Goal: Information Seeking & Learning: Learn about a topic

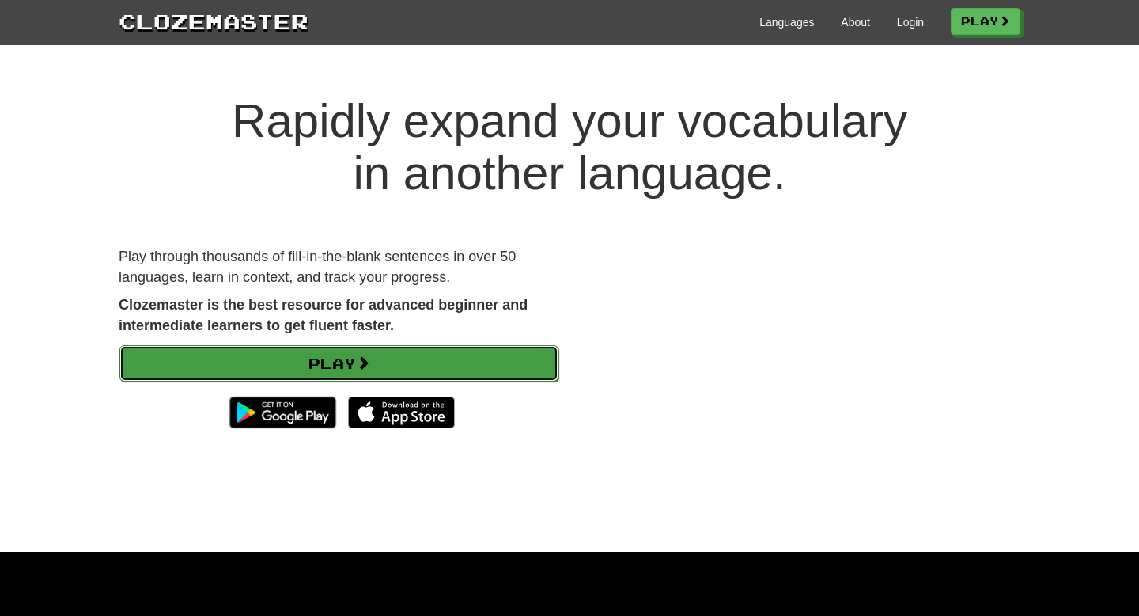
click at [520, 379] on link "Play" at bounding box center [338, 363] width 439 height 36
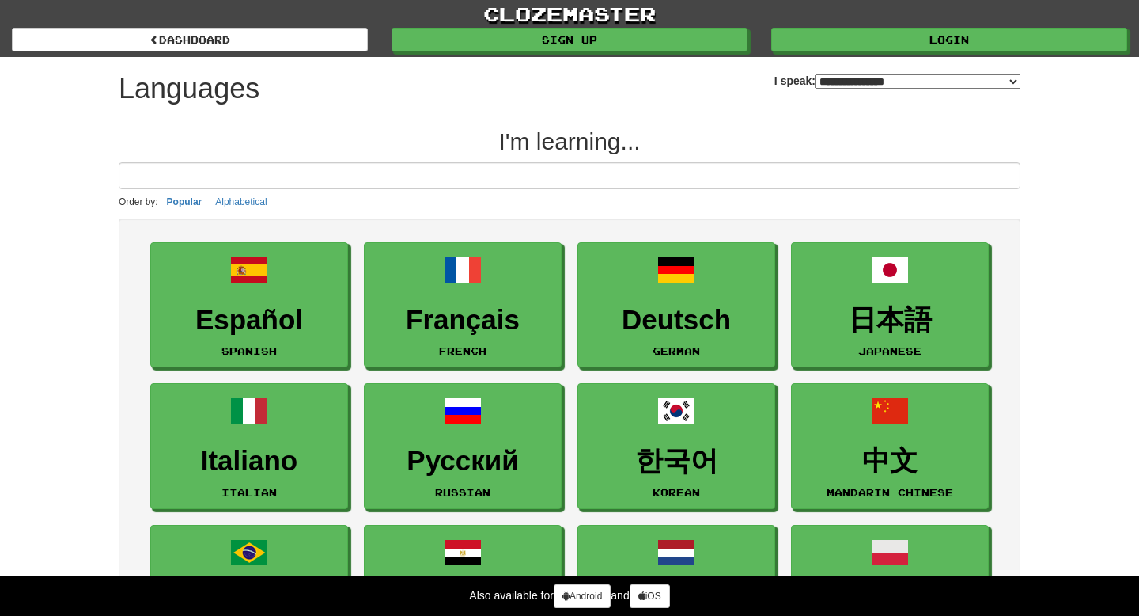
select select "*******"
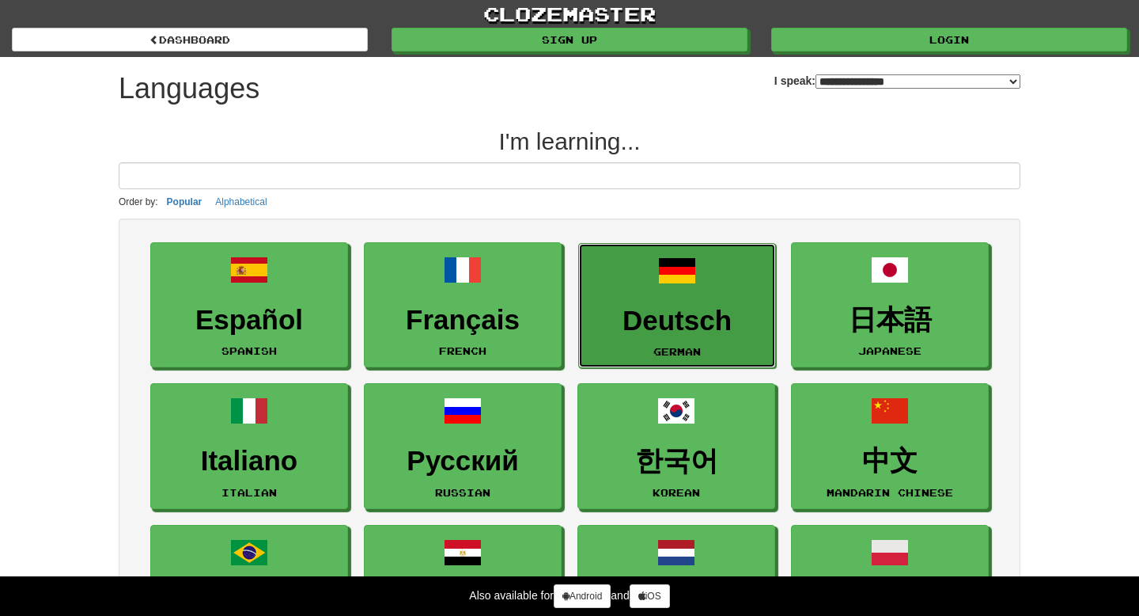
click at [647, 314] on h3 "Deutsch" at bounding box center [677, 320] width 180 height 31
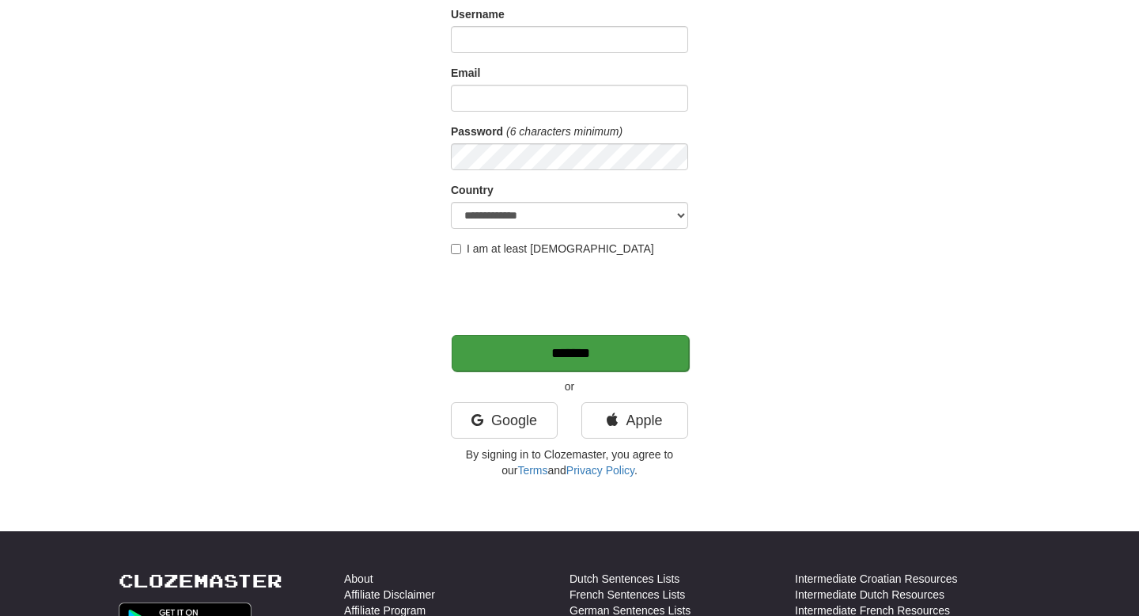
scroll to position [123, 0]
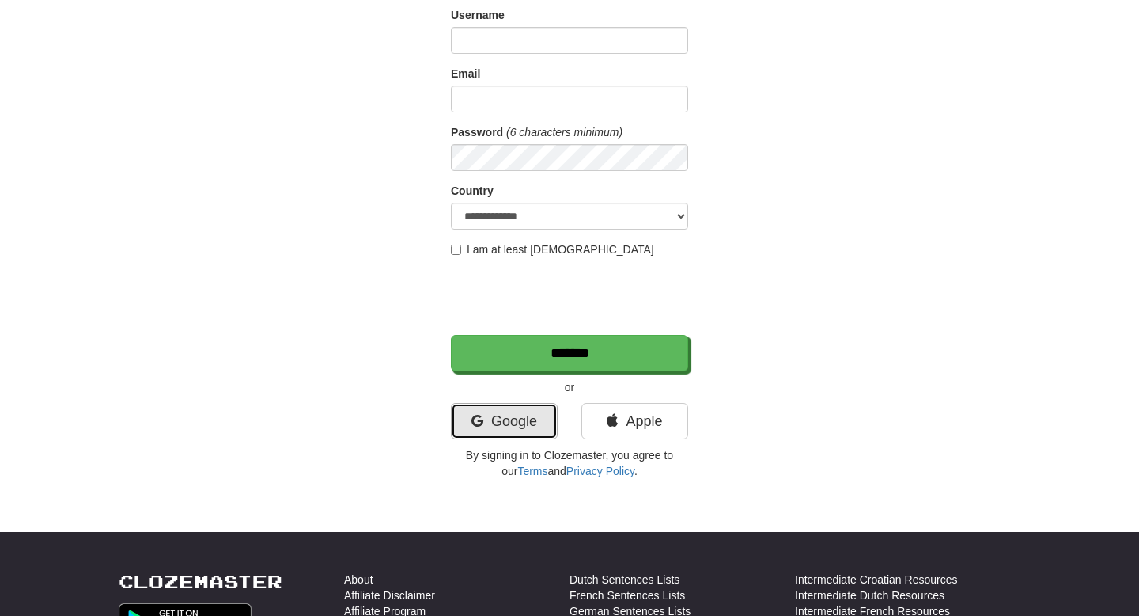
click at [532, 411] on link "Google" at bounding box center [504, 421] width 107 height 36
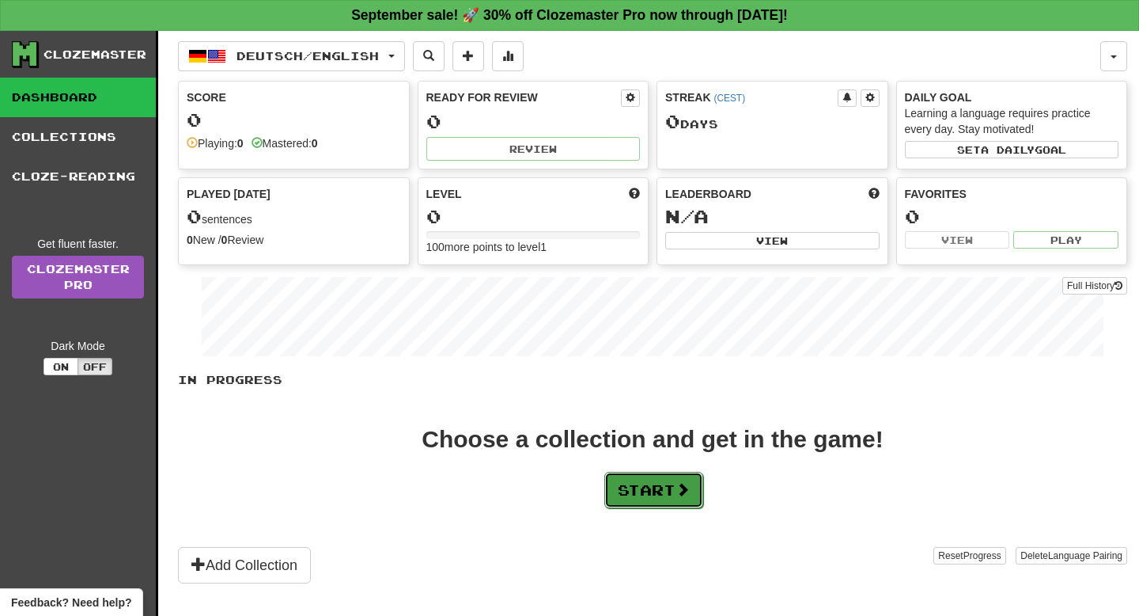
click at [665, 481] on button "Start" at bounding box center [654, 490] width 99 height 36
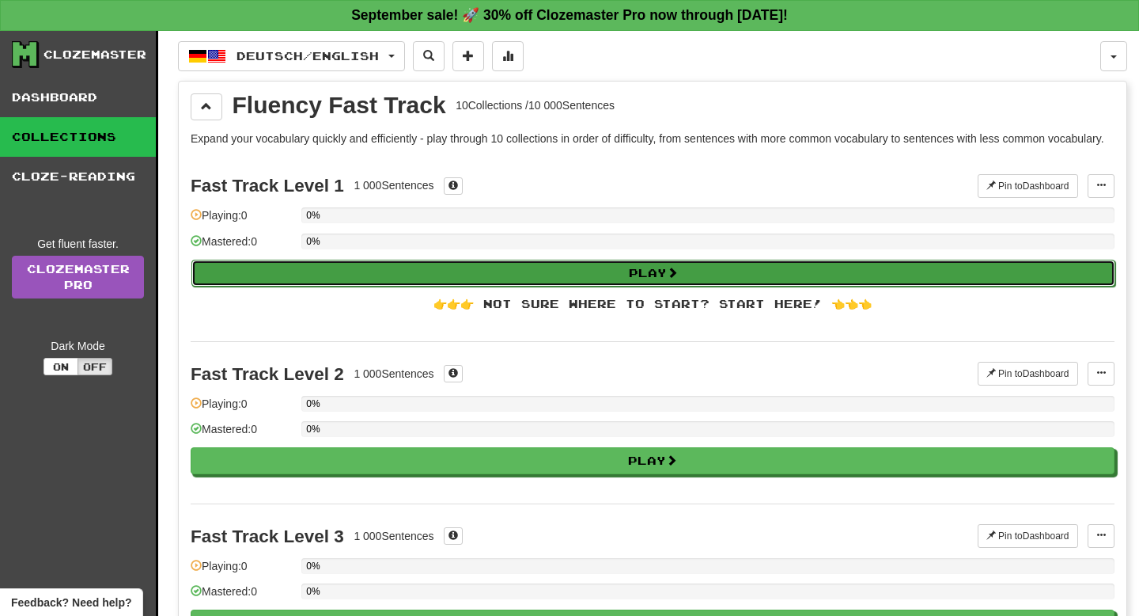
click at [627, 284] on button "Play" at bounding box center [653, 273] width 924 height 27
select select "**"
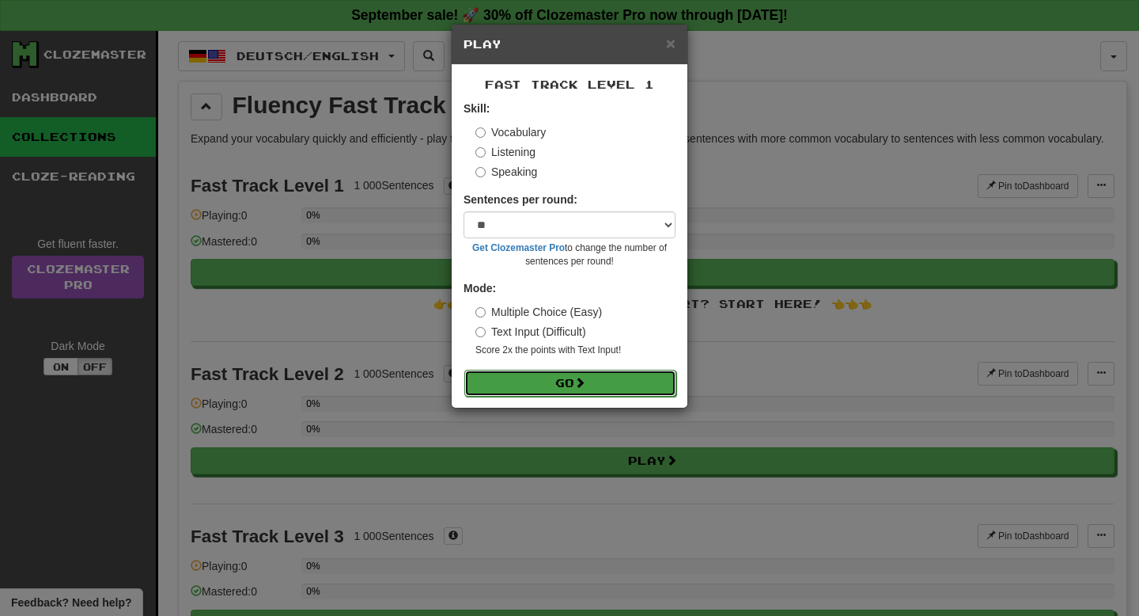
click at [633, 384] on button "Go" at bounding box center [570, 383] width 212 height 27
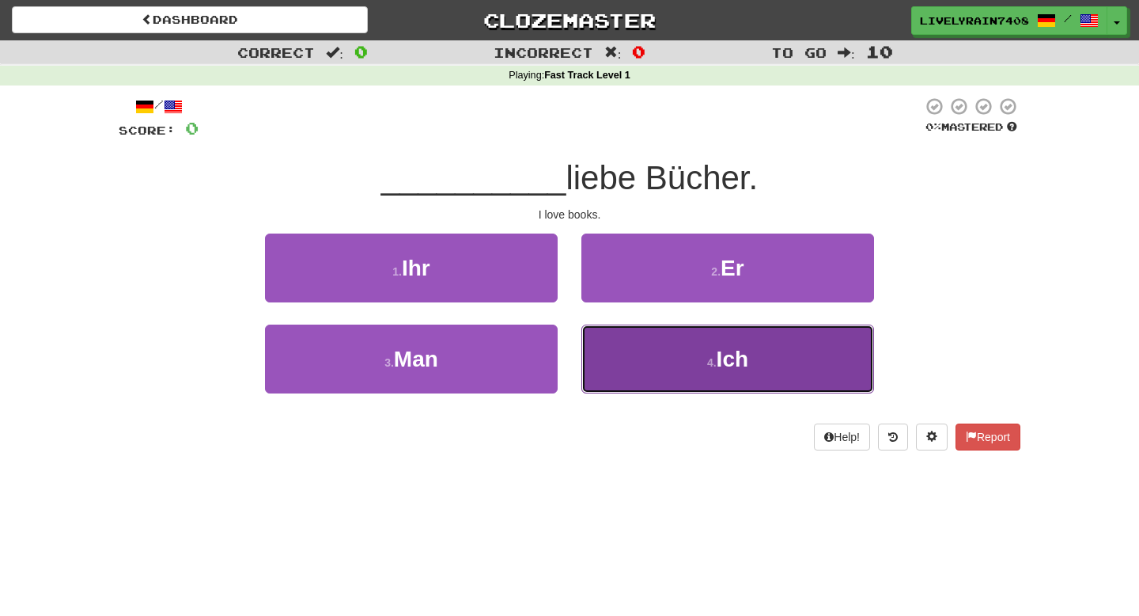
click at [629, 342] on button "4 . Ich" at bounding box center [728, 358] width 293 height 69
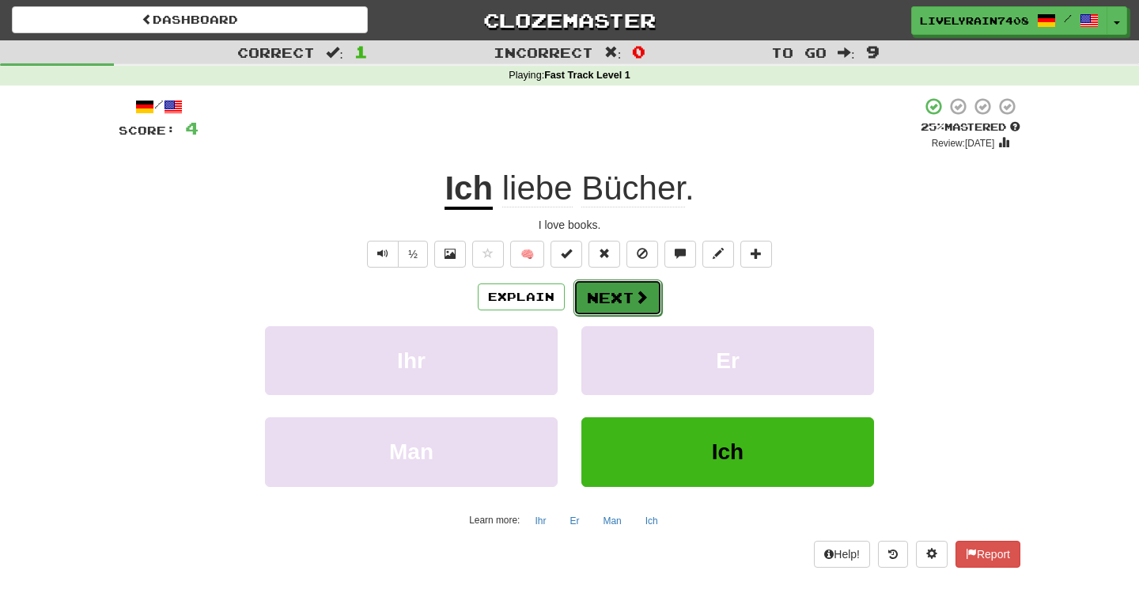
click at [619, 308] on button "Next" at bounding box center [618, 297] width 89 height 36
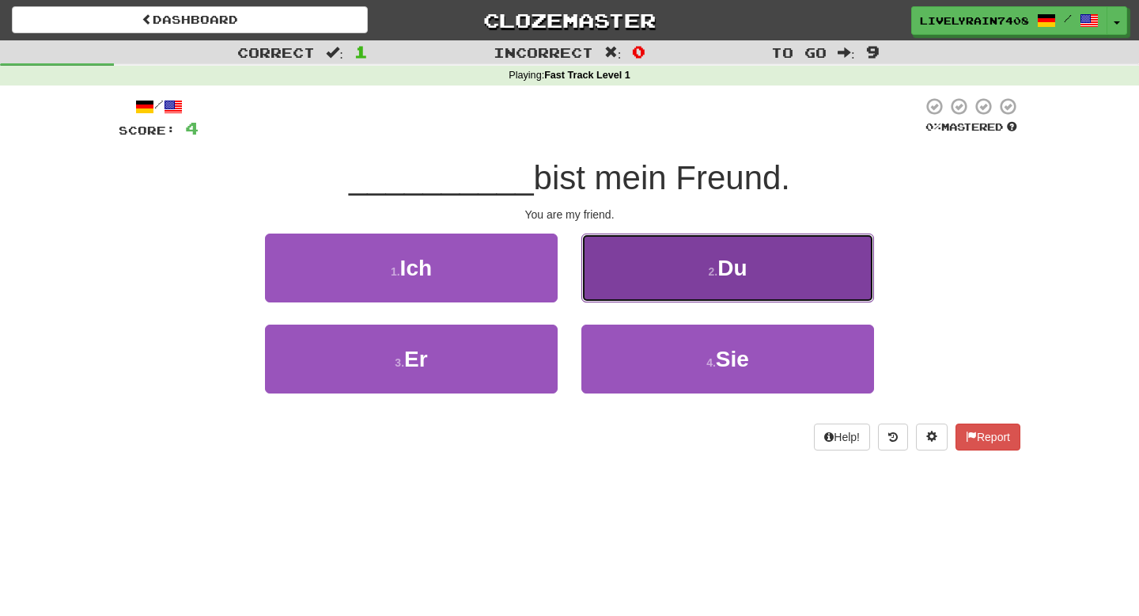
click at [665, 284] on button "2 . Du" at bounding box center [728, 267] width 293 height 69
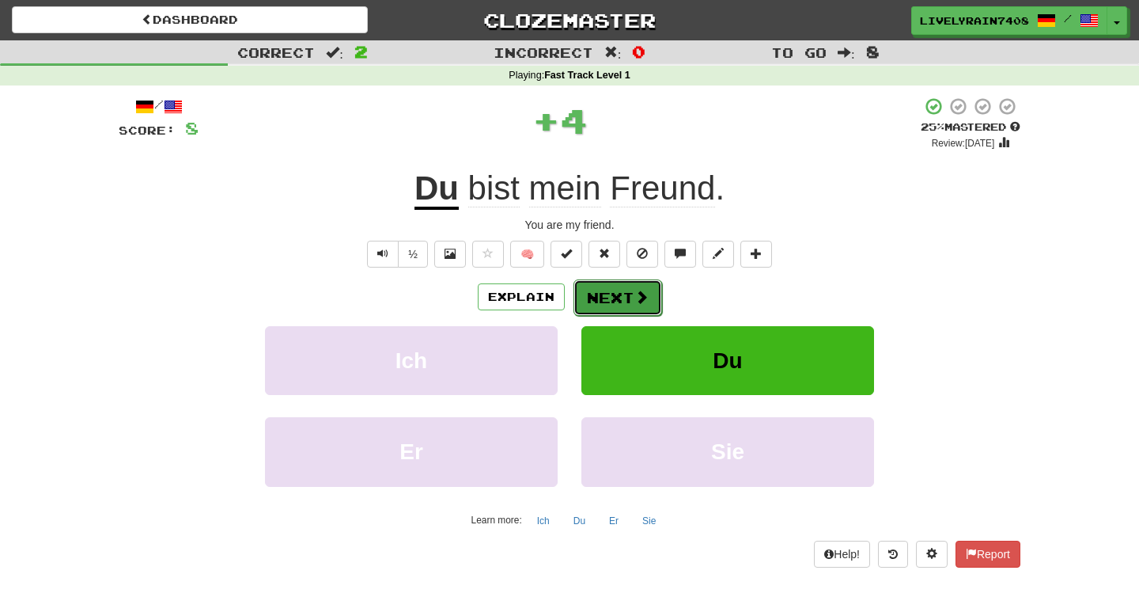
click at [596, 291] on button "Next" at bounding box center [618, 297] width 89 height 36
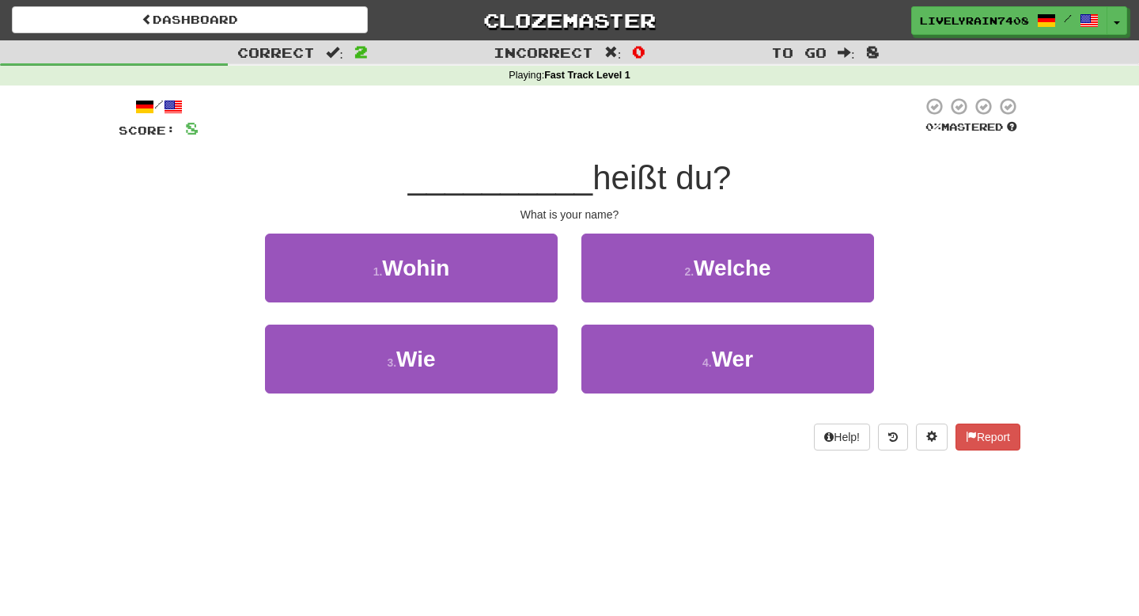
click at [559, 351] on div "3 . Wie" at bounding box center [411, 369] width 317 height 91
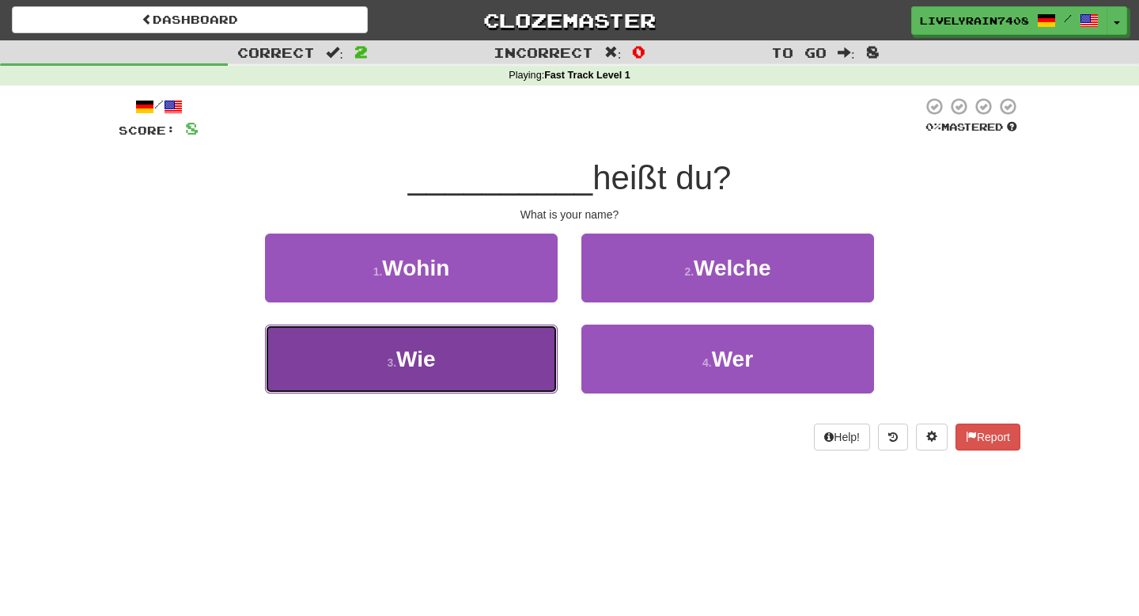
click at [516, 351] on button "3 . Wie" at bounding box center [411, 358] width 293 height 69
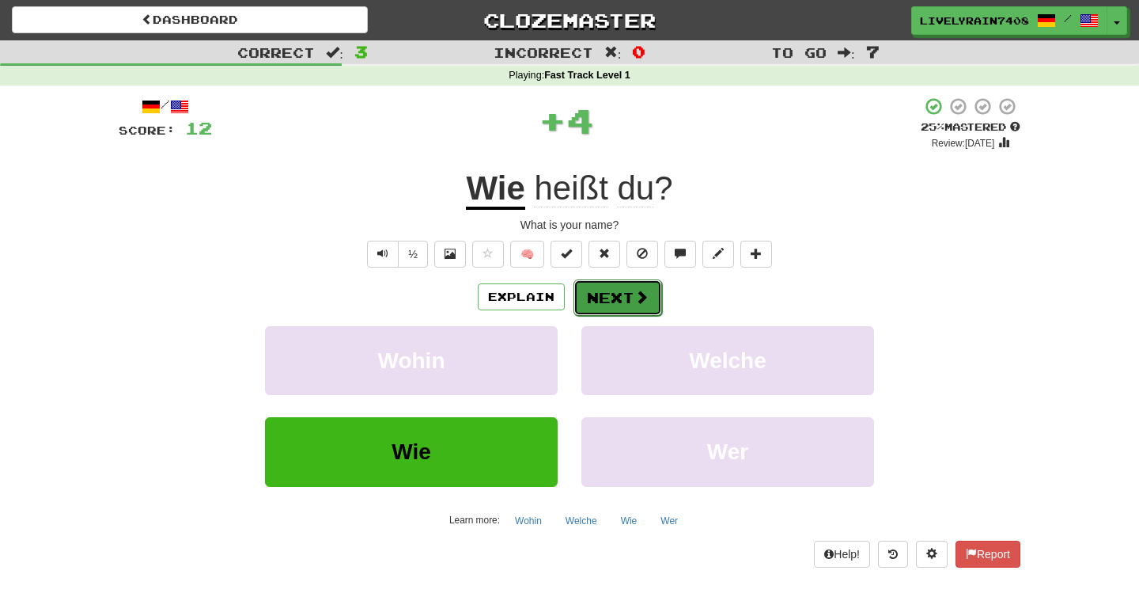
click at [598, 284] on button "Next" at bounding box center [618, 297] width 89 height 36
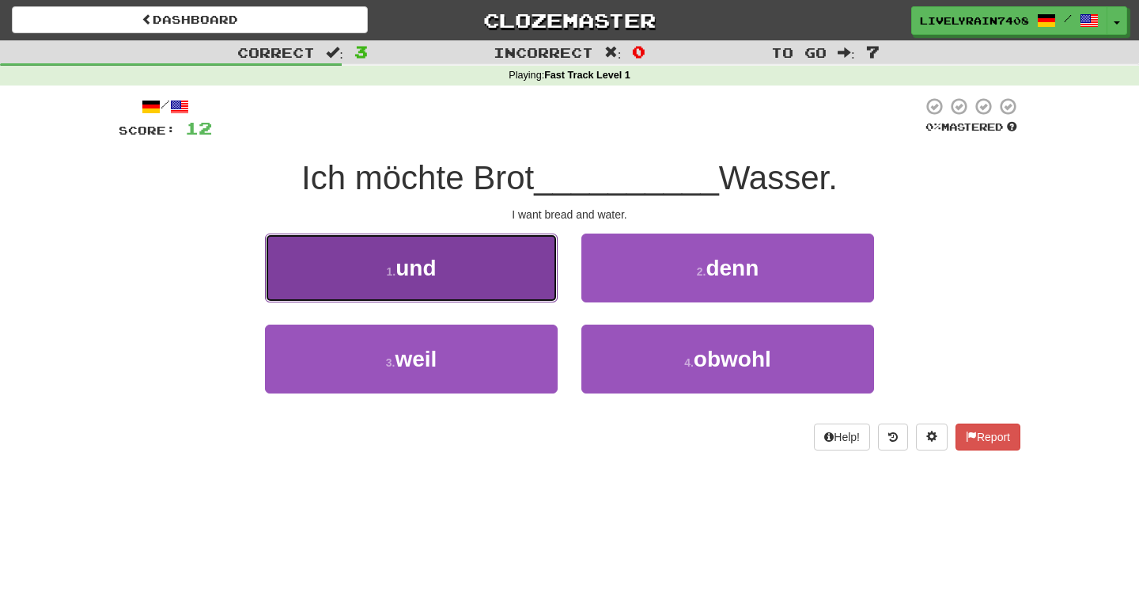
click at [519, 281] on button "1 . und" at bounding box center [411, 267] width 293 height 69
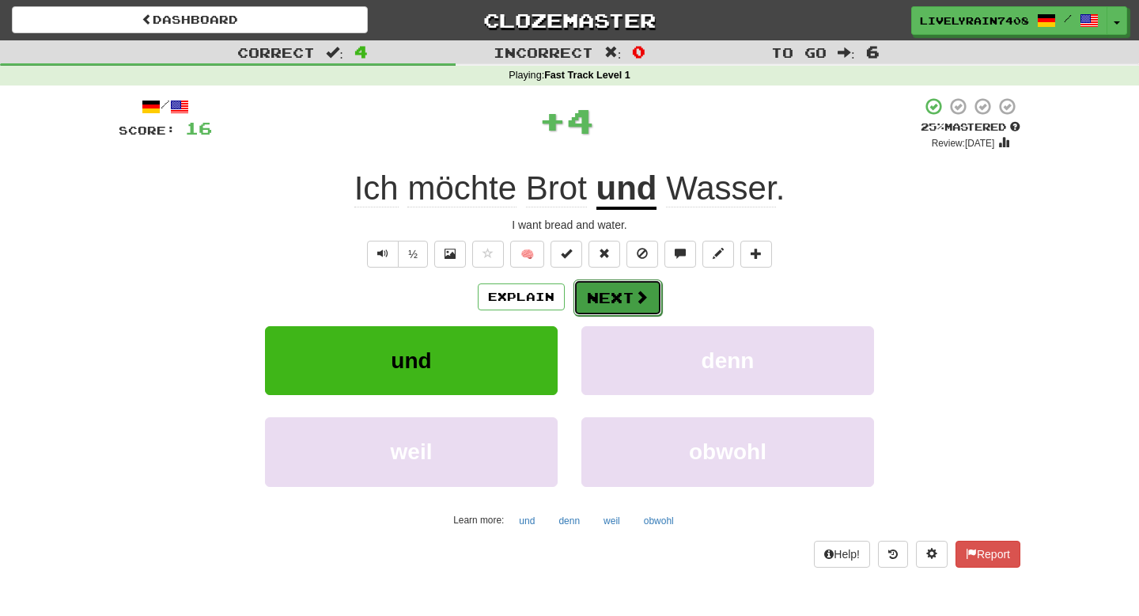
click at [578, 311] on button "Next" at bounding box center [618, 297] width 89 height 36
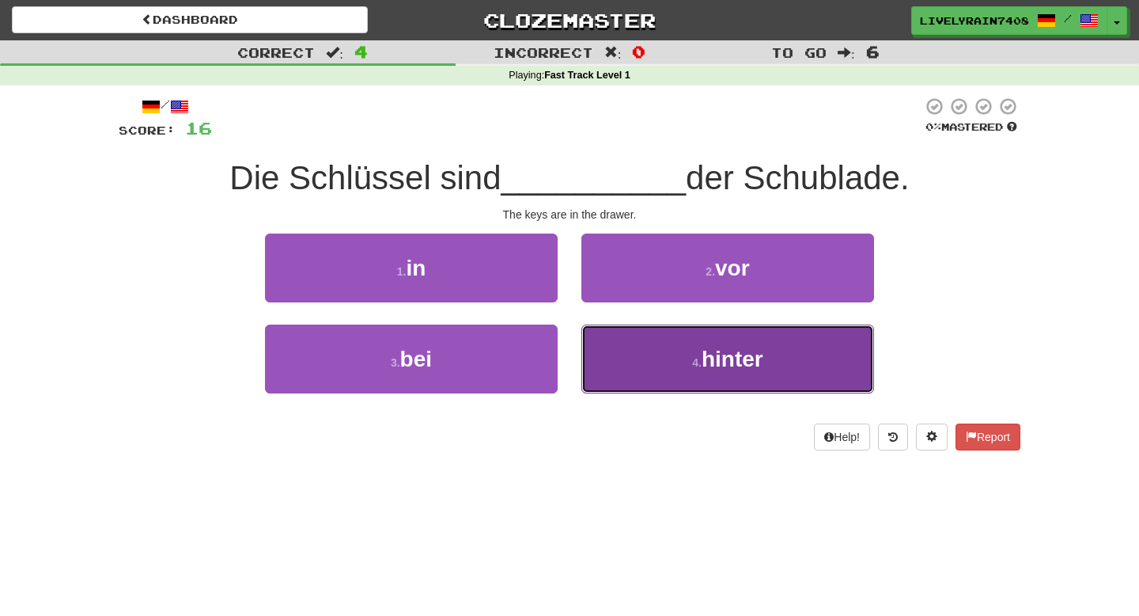
click at [653, 367] on button "4 . hinter" at bounding box center [728, 358] width 293 height 69
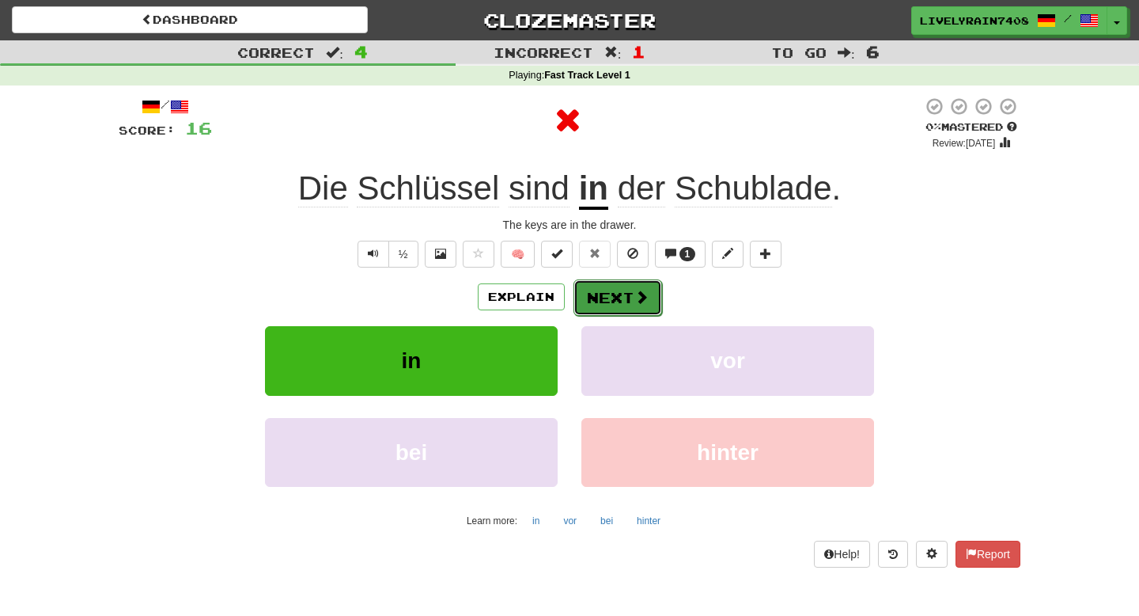
click at [609, 295] on button "Next" at bounding box center [618, 297] width 89 height 36
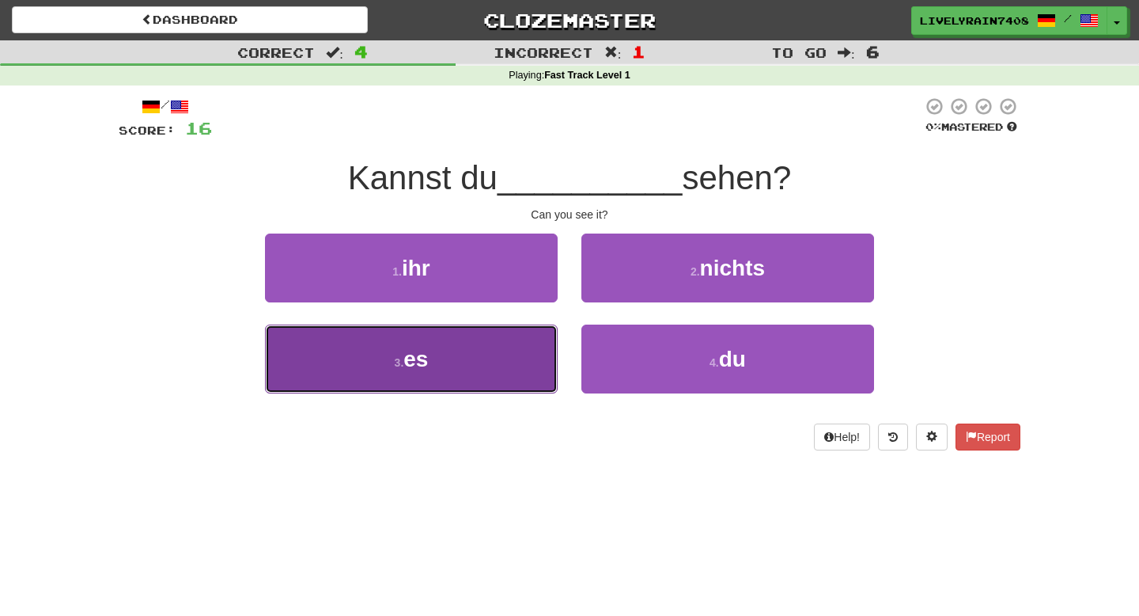
click at [524, 351] on button "3 . es" at bounding box center [411, 358] width 293 height 69
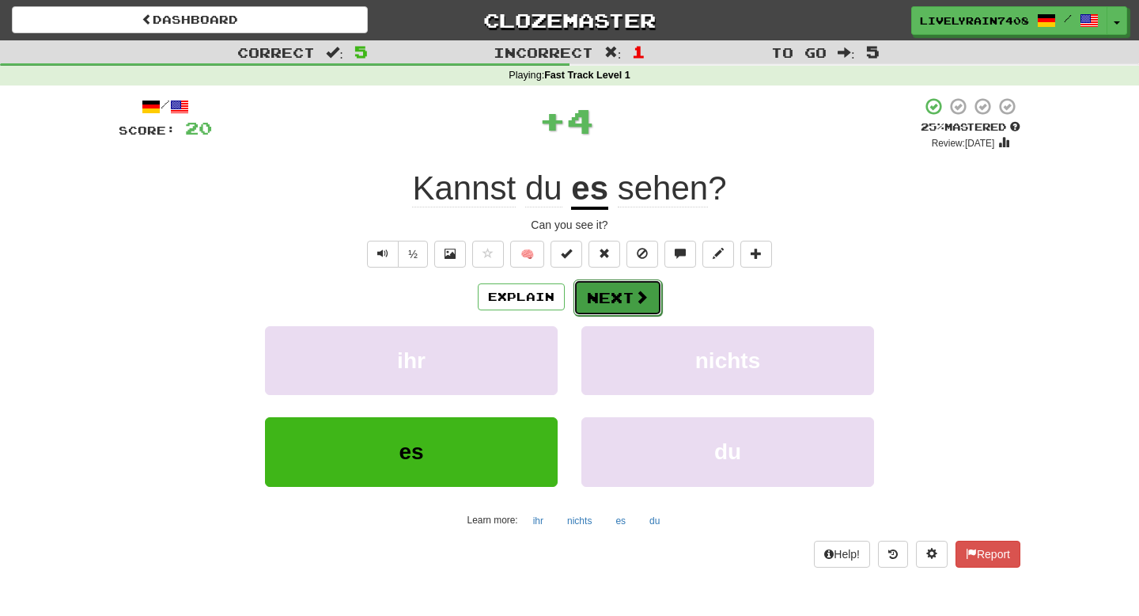
click at [614, 294] on button "Next" at bounding box center [618, 297] width 89 height 36
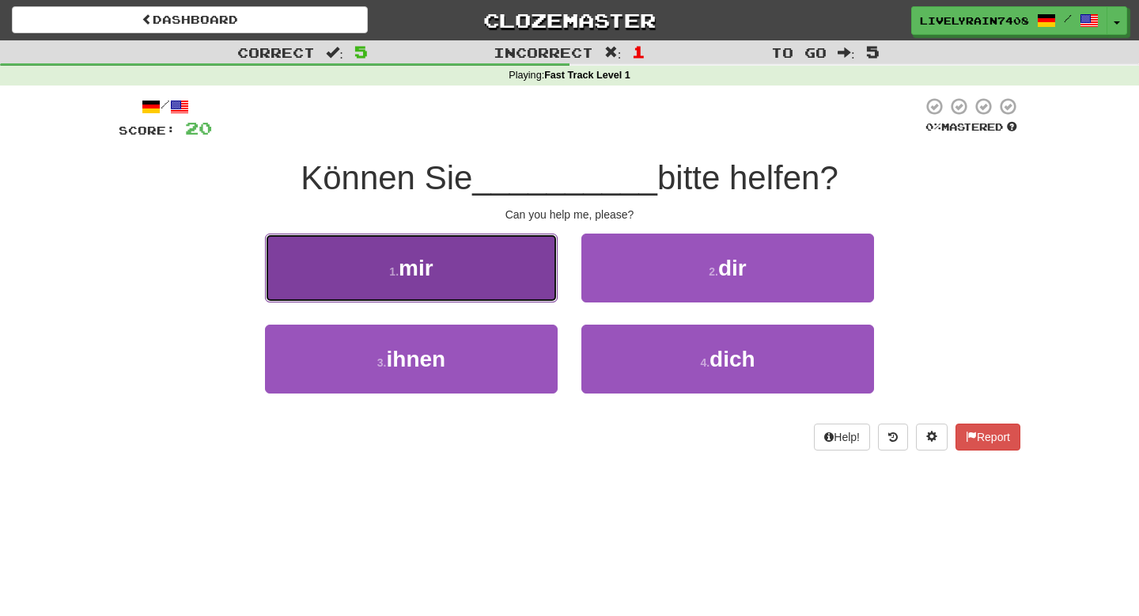
click at [510, 282] on button "1 . mir" at bounding box center [411, 267] width 293 height 69
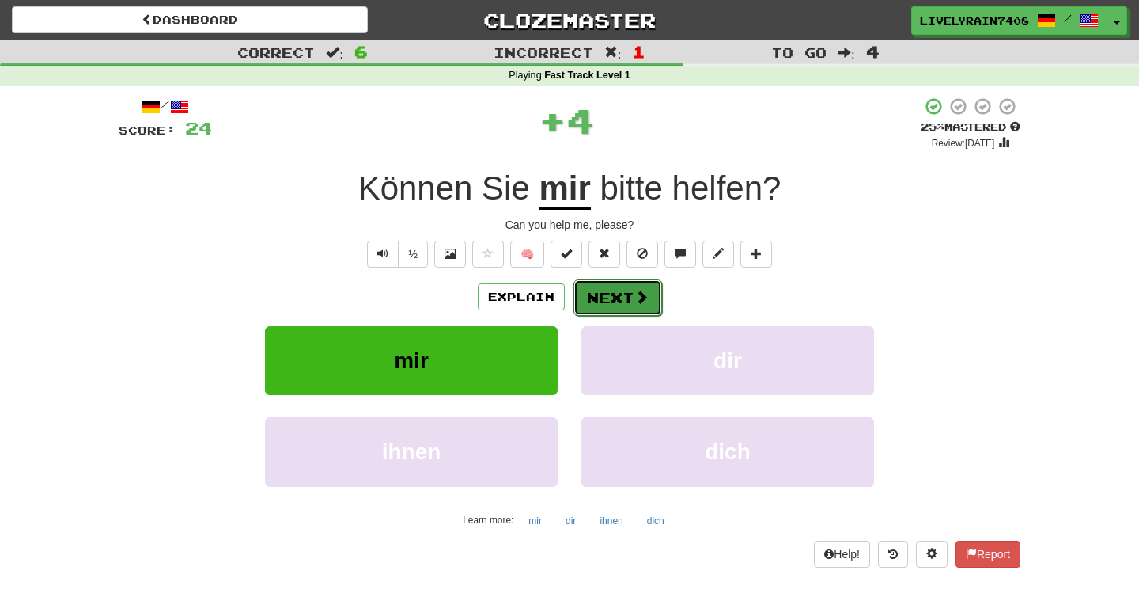
click at [617, 313] on button "Next" at bounding box center [618, 297] width 89 height 36
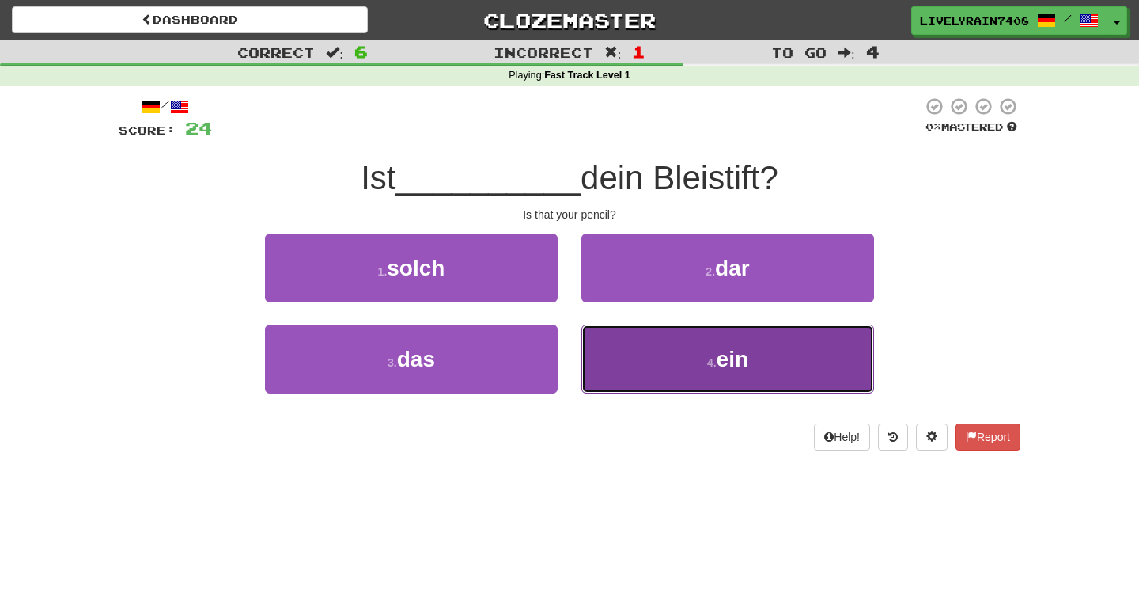
click at [618, 350] on button "4 . ein" at bounding box center [728, 358] width 293 height 69
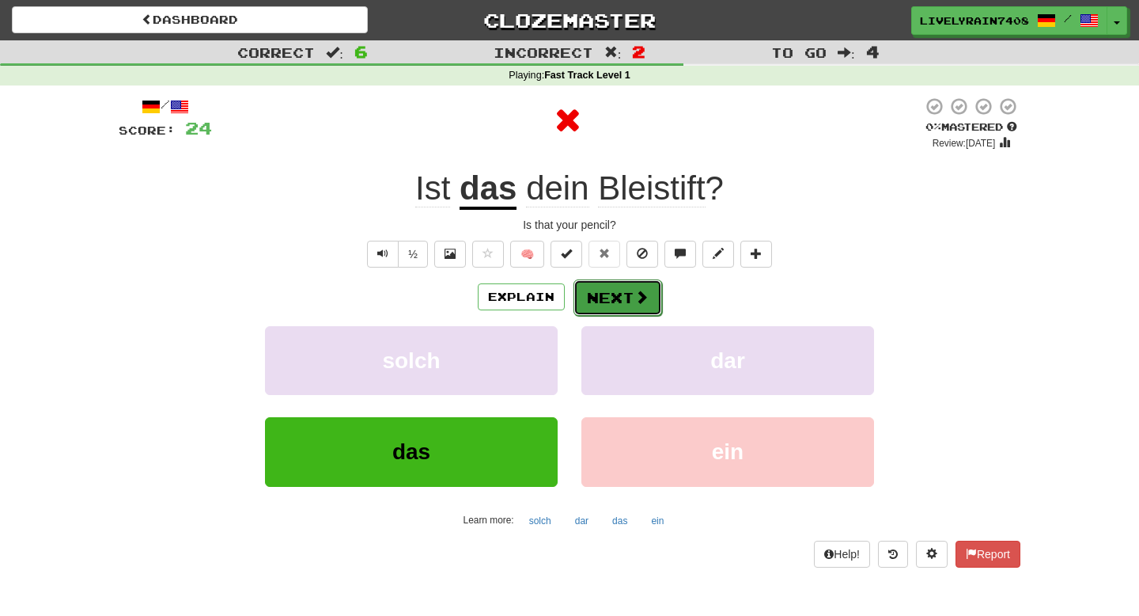
click at [606, 293] on button "Next" at bounding box center [618, 297] width 89 height 36
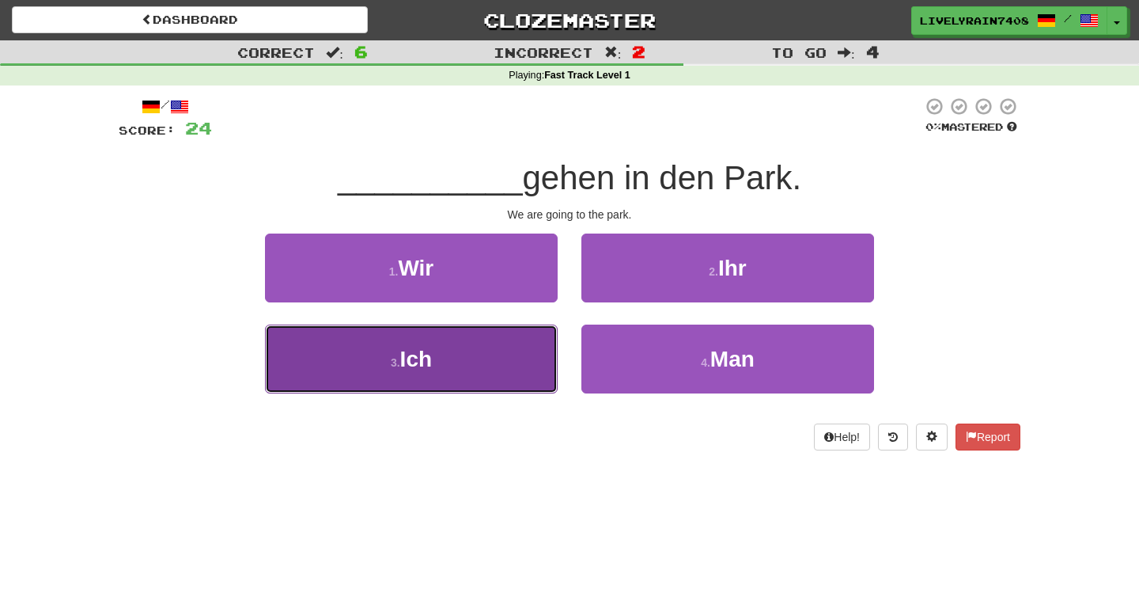
click at [483, 350] on button "3 . Ich" at bounding box center [411, 358] width 293 height 69
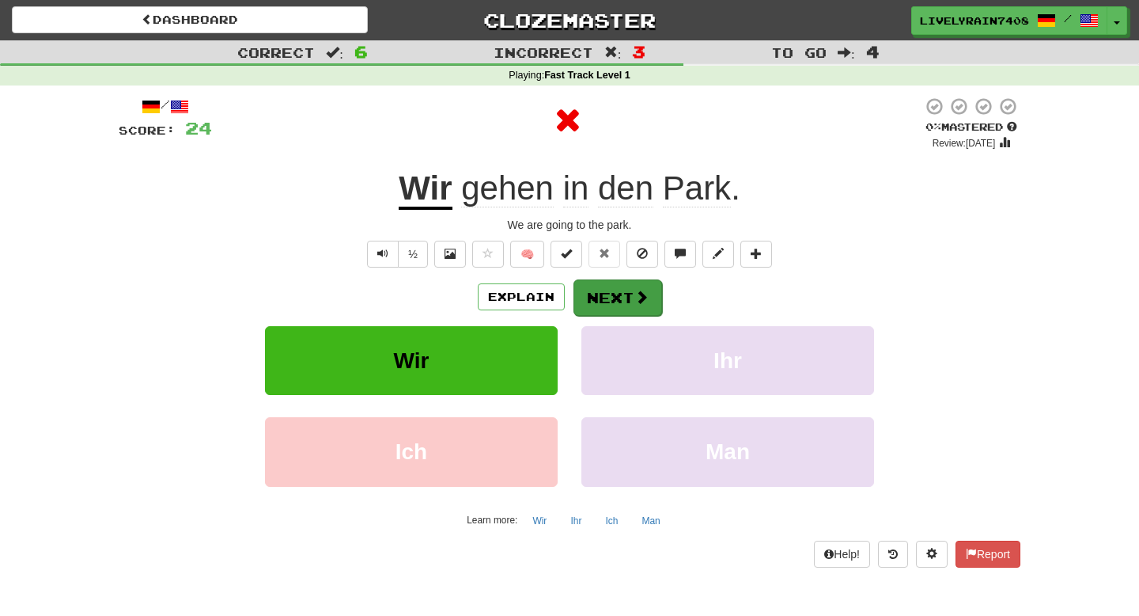
click at [605, 294] on button "Next" at bounding box center [618, 297] width 89 height 36
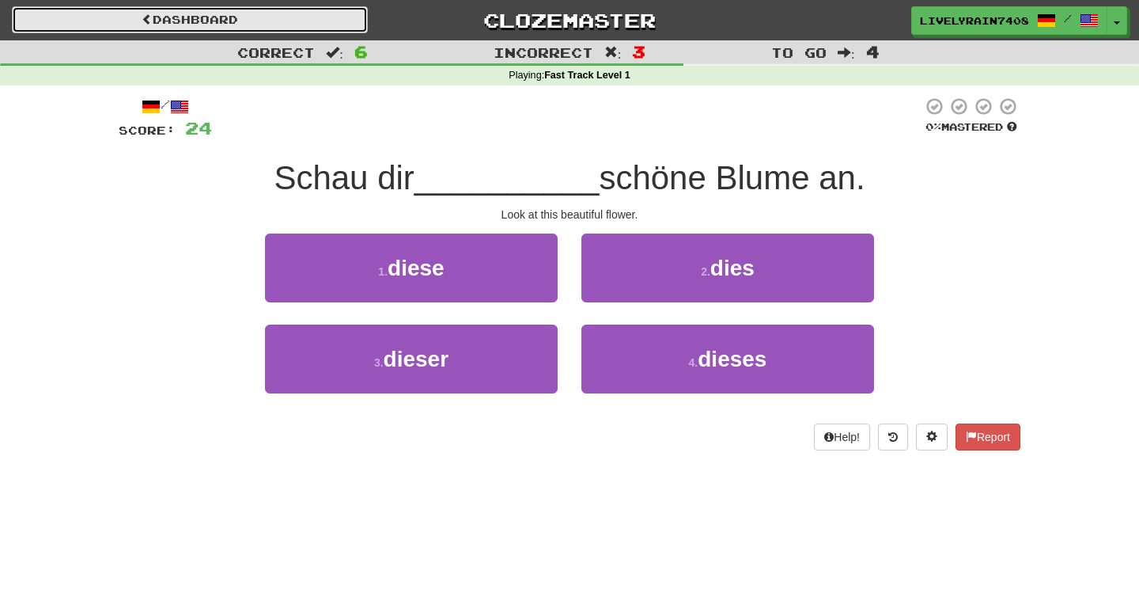
click at [164, 8] on link "Dashboard" at bounding box center [190, 19] width 356 height 27
